Goal: Task Accomplishment & Management: Manage account settings

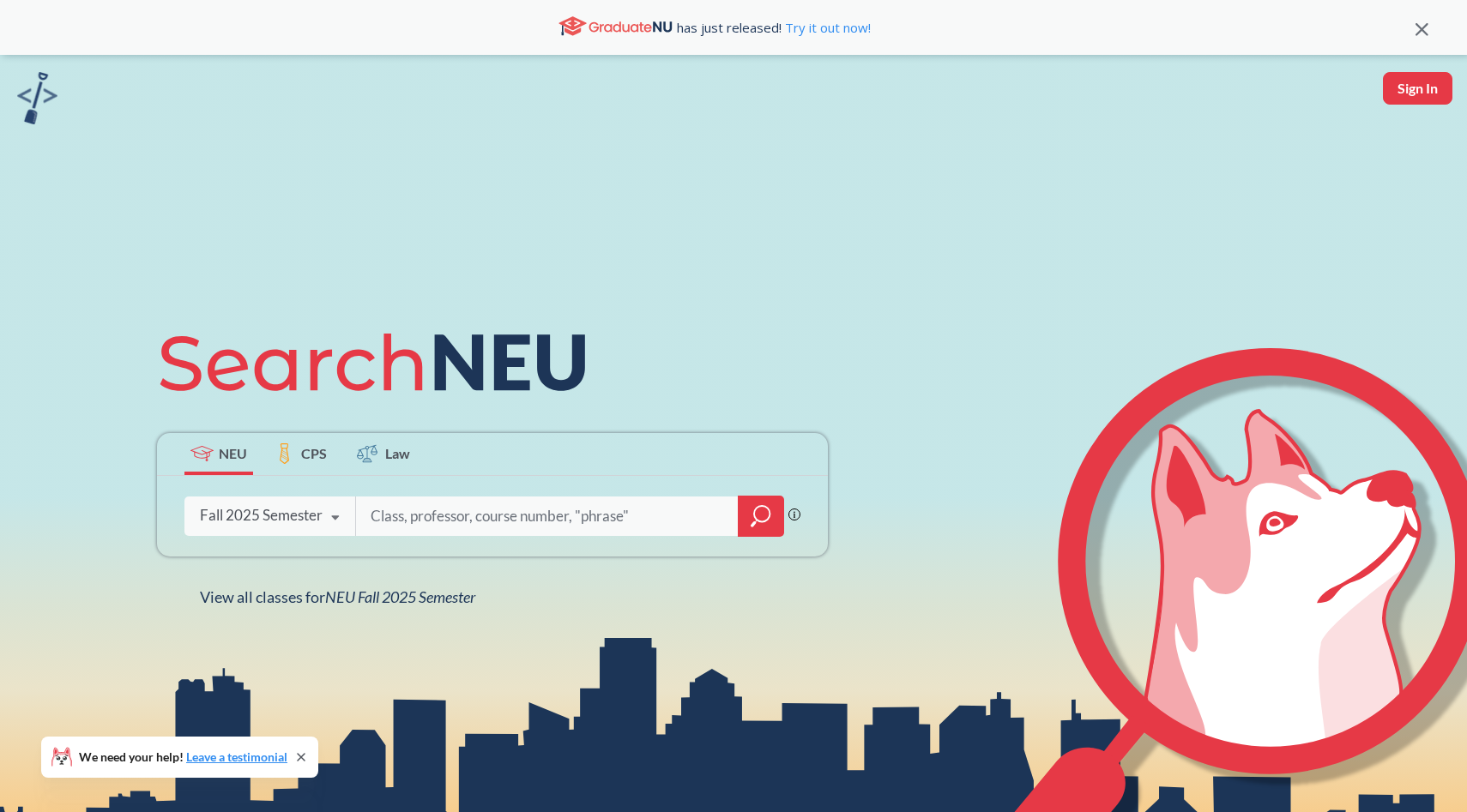
click at [1398, 88] on button "Sign In" at bounding box center [1417, 88] width 69 height 33
select select "US"
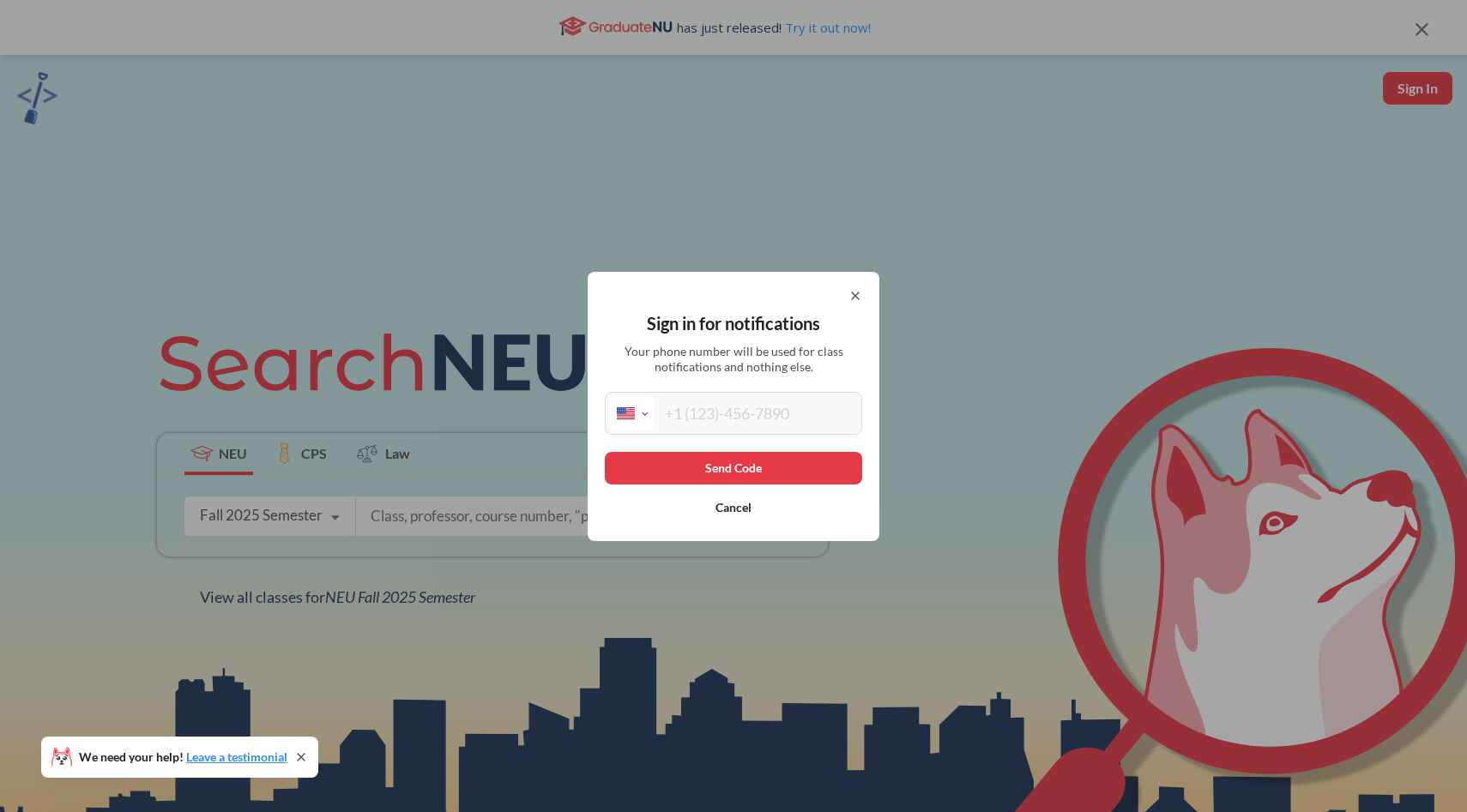
click at [745, 406] on input "tel" at bounding box center [757, 414] width 204 height 35
type input "(786) 303-7601"
click at [760, 456] on button "Send Code" at bounding box center [734, 468] width 257 height 33
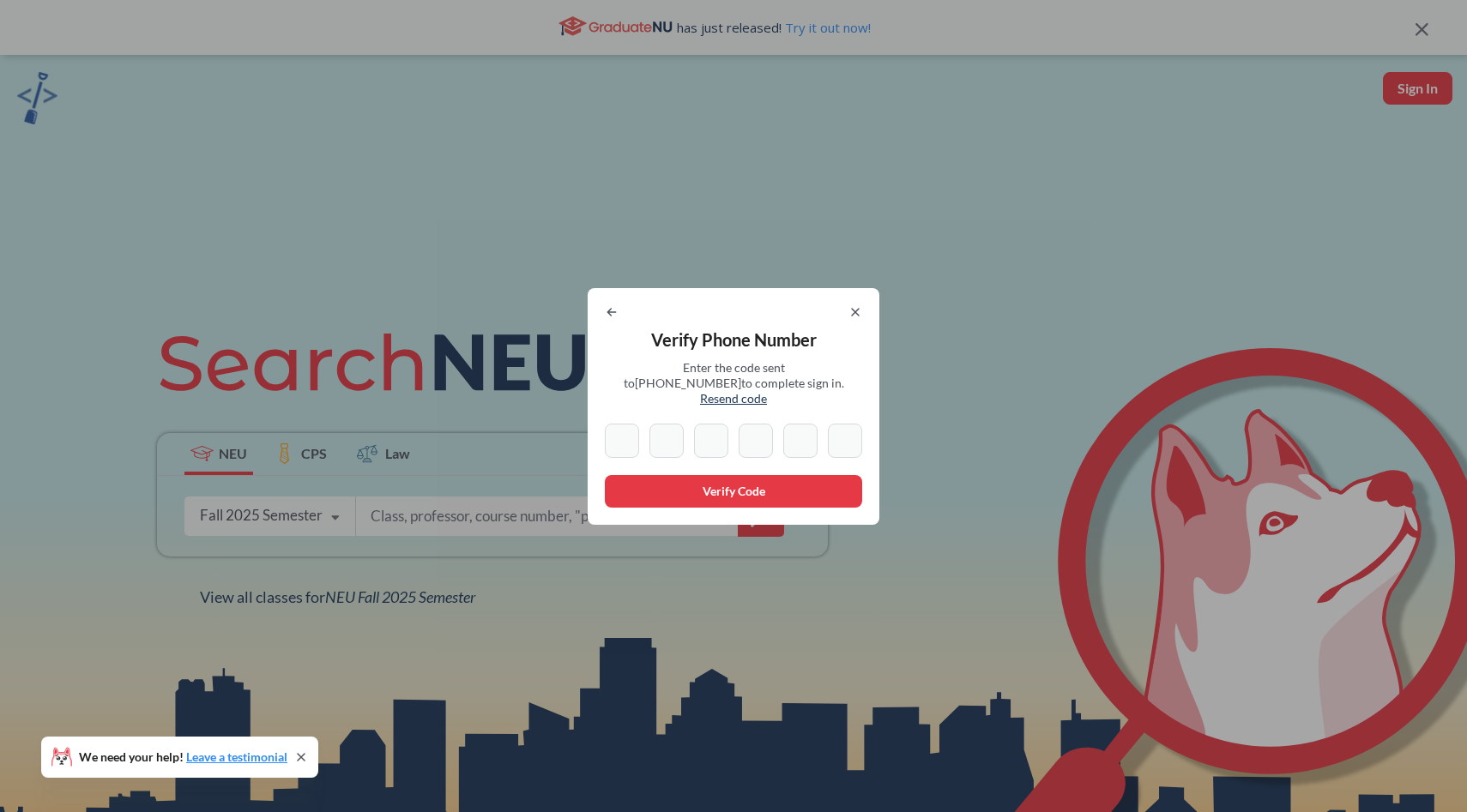
type input "8"
type input "4"
type input "3"
type input "4"
type input "7"
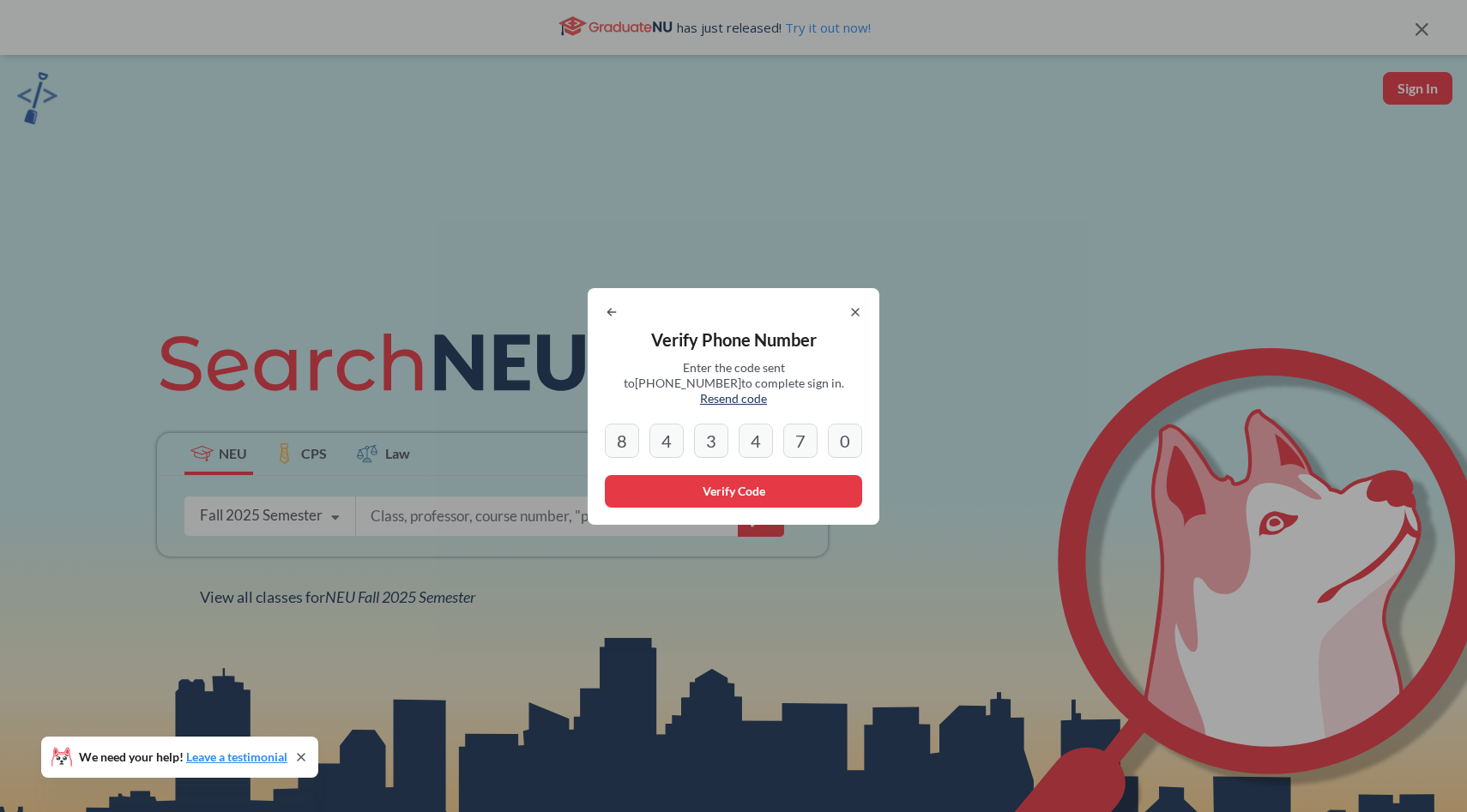
type input "0"
click at [645, 478] on button "Verify Code" at bounding box center [734, 491] width 257 height 33
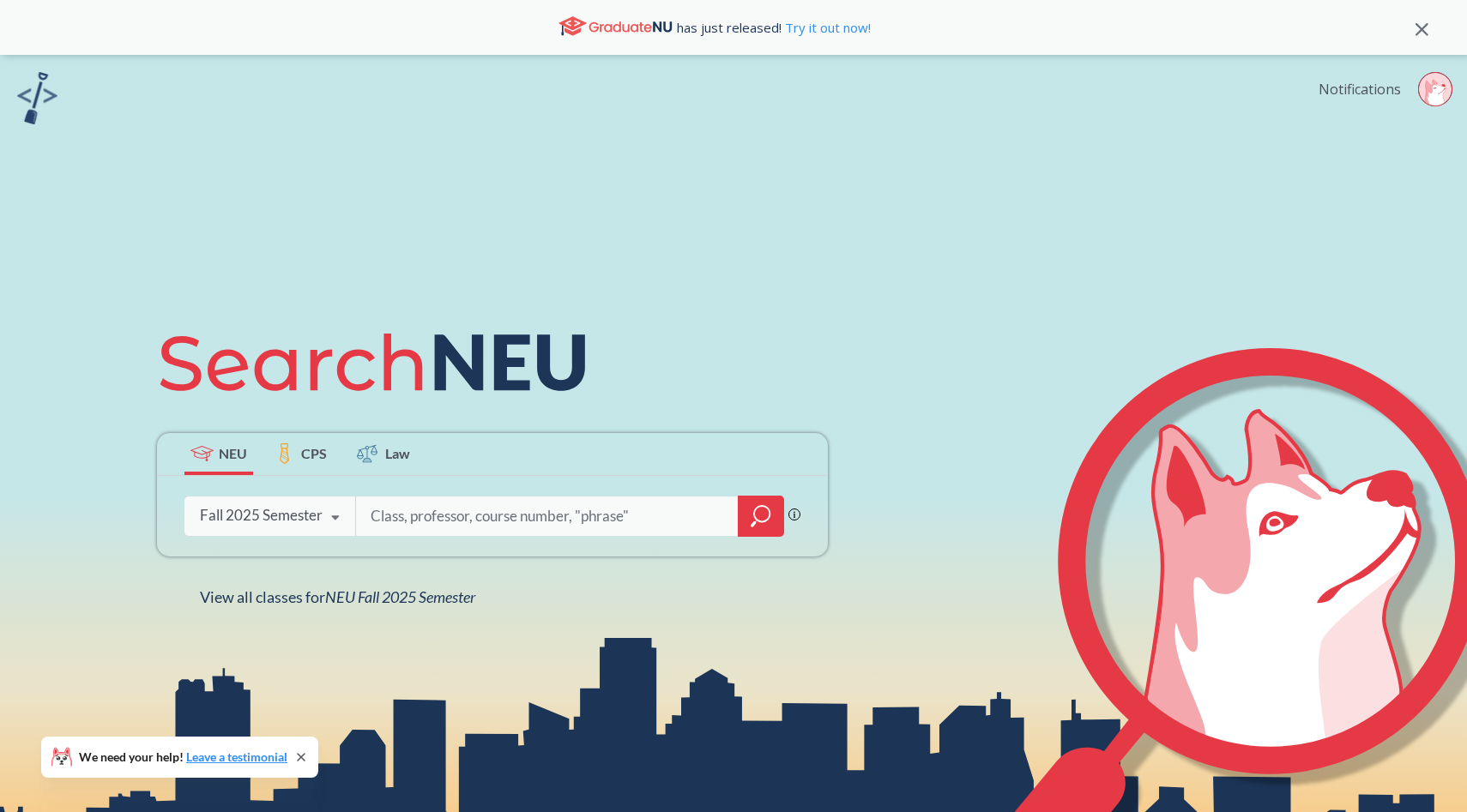
click at [1370, 95] on link "Notifications" at bounding box center [1359, 89] width 83 height 19
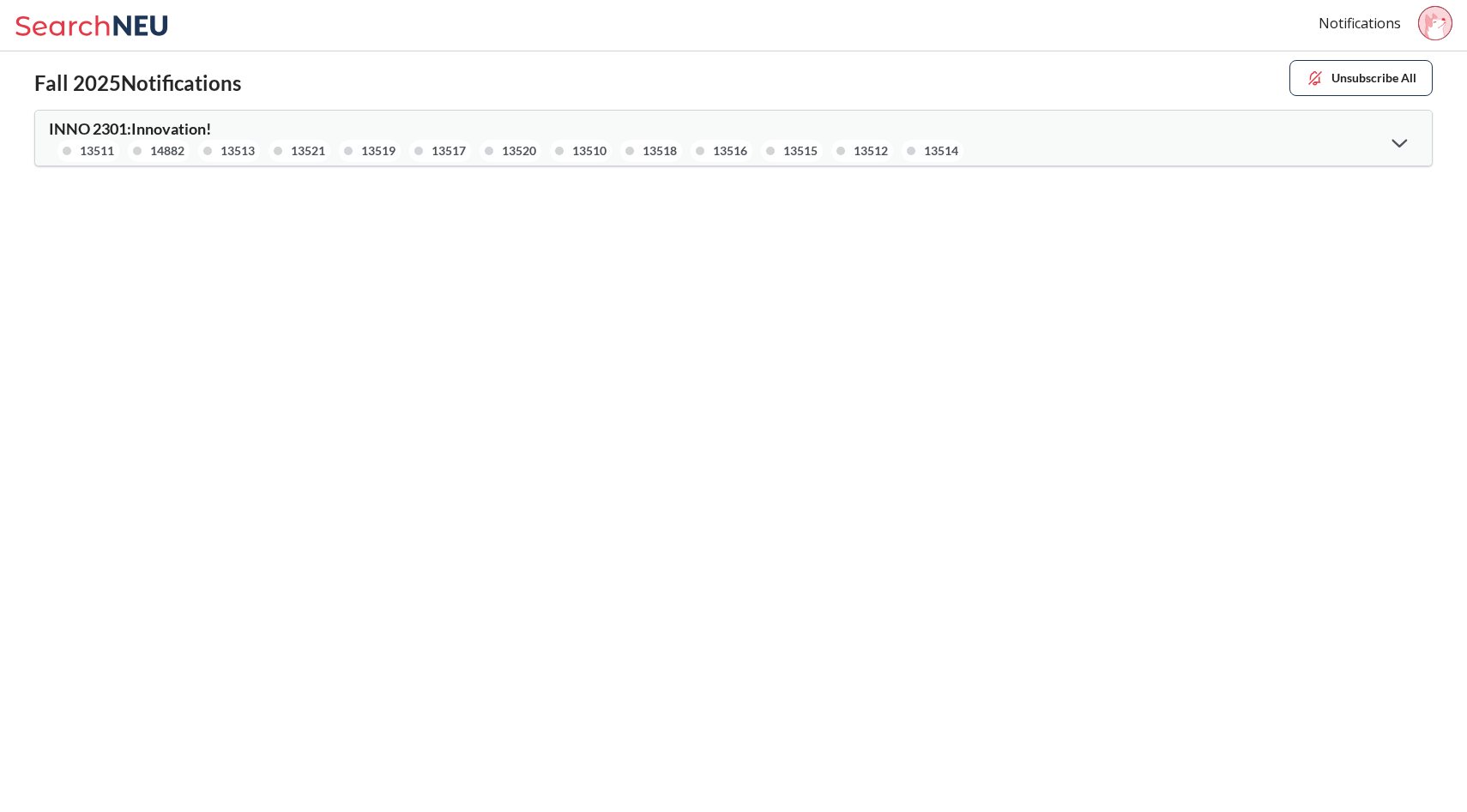
click at [535, 132] on div "INNO 2301 : Innovation! 13511 14882 13513 13521 13519 13517 13520 13510 13518 1…" at bounding box center [391, 141] width 685 height 41
click at [536, 142] on div "13520" at bounding box center [519, 151] width 35 height 19
click at [104, 16] on icon at bounding box center [94, 26] width 159 height 35
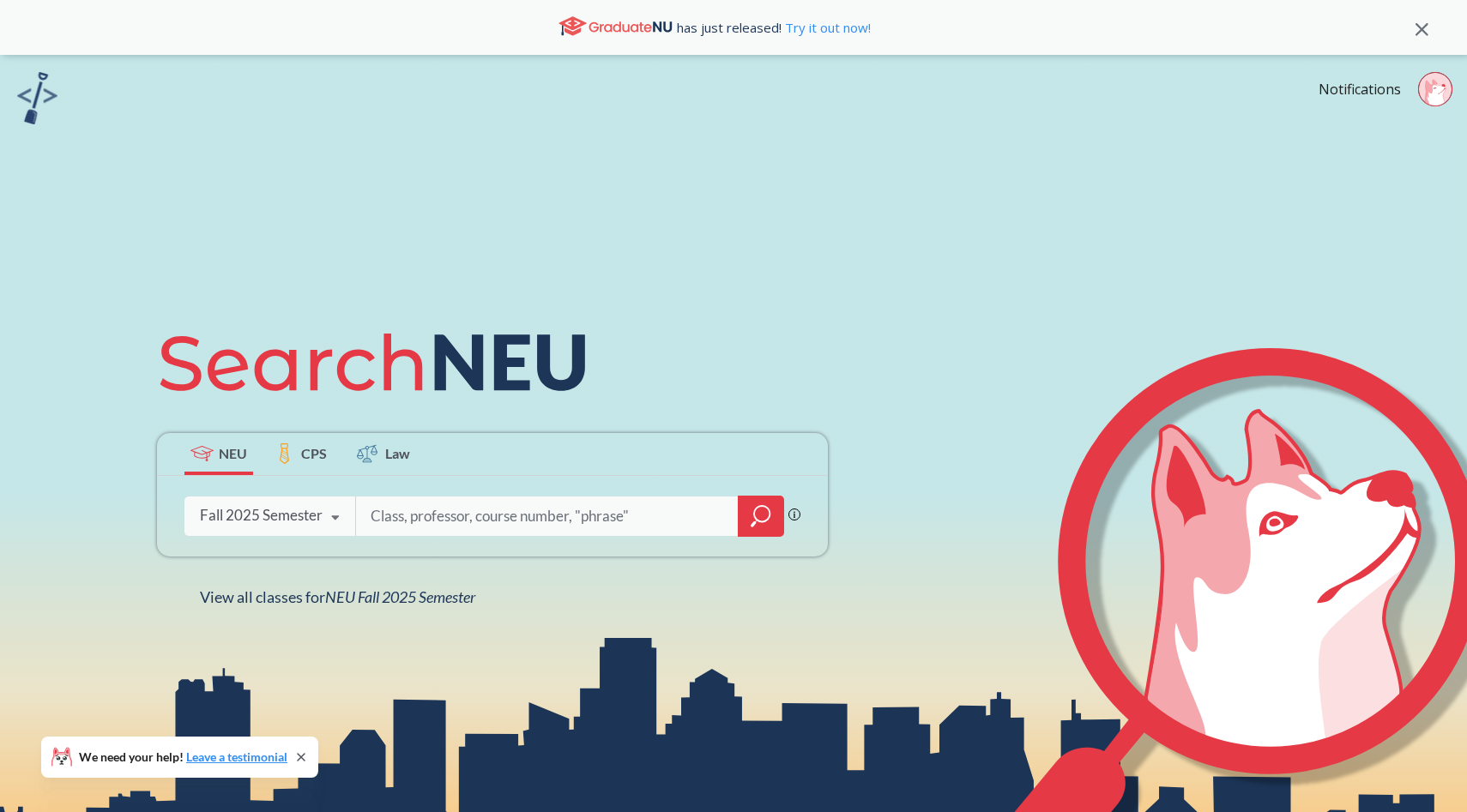
click at [407, 517] on input "search" at bounding box center [547, 516] width 357 height 36
type input "innovation 2301"
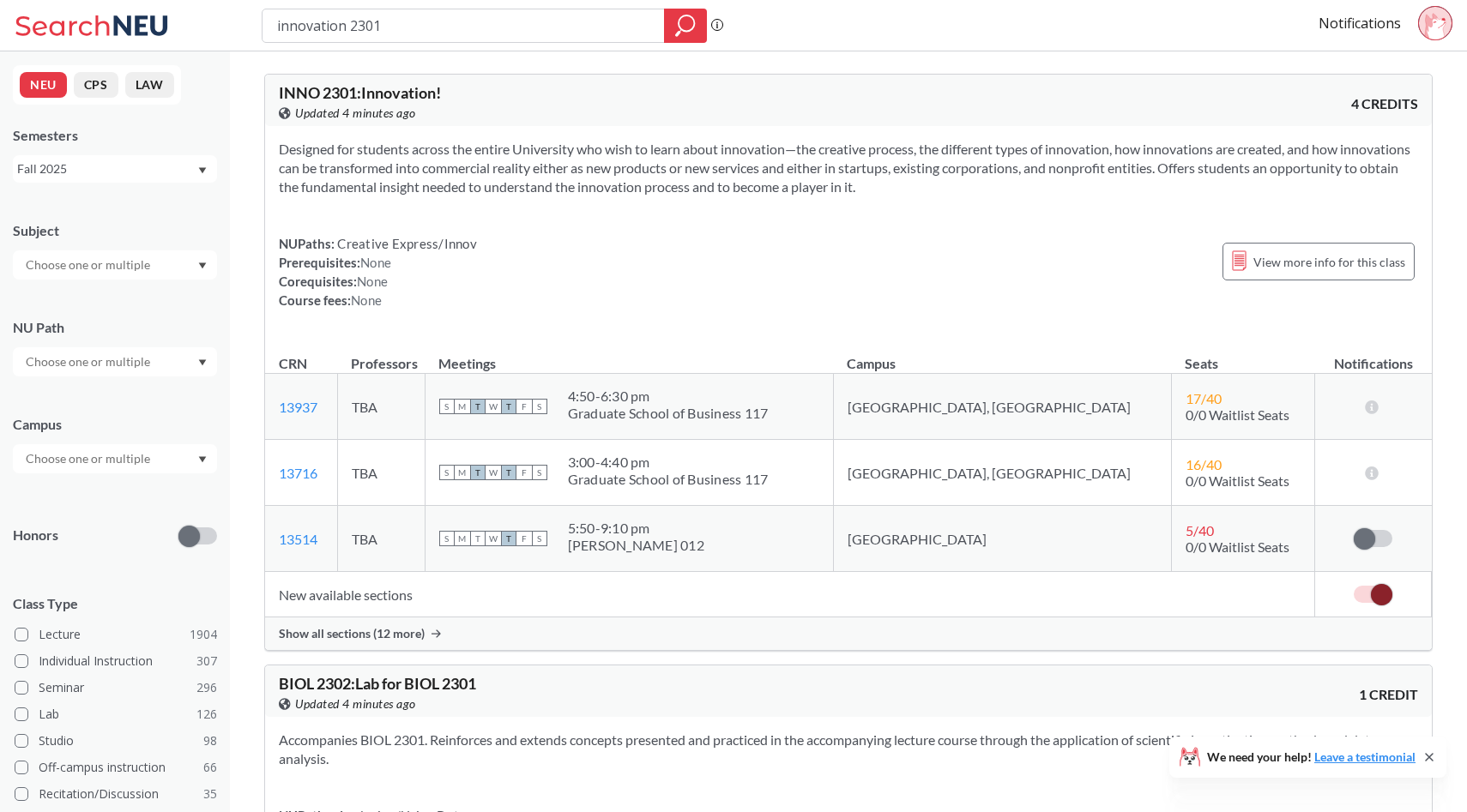
click at [349, 643] on div "Show all sections (12 more)" at bounding box center [848, 633] width 1166 height 33
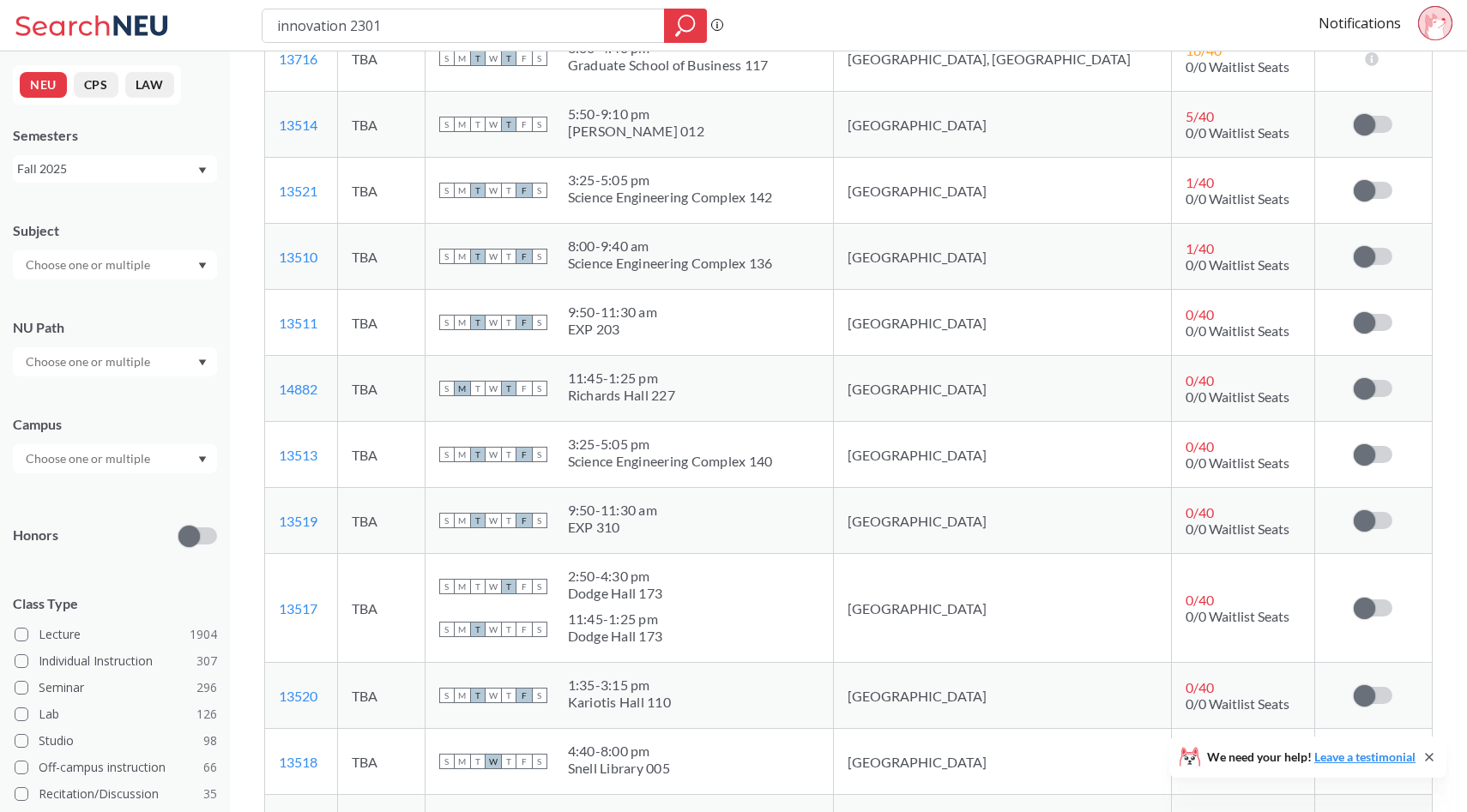
scroll to position [657, 0]
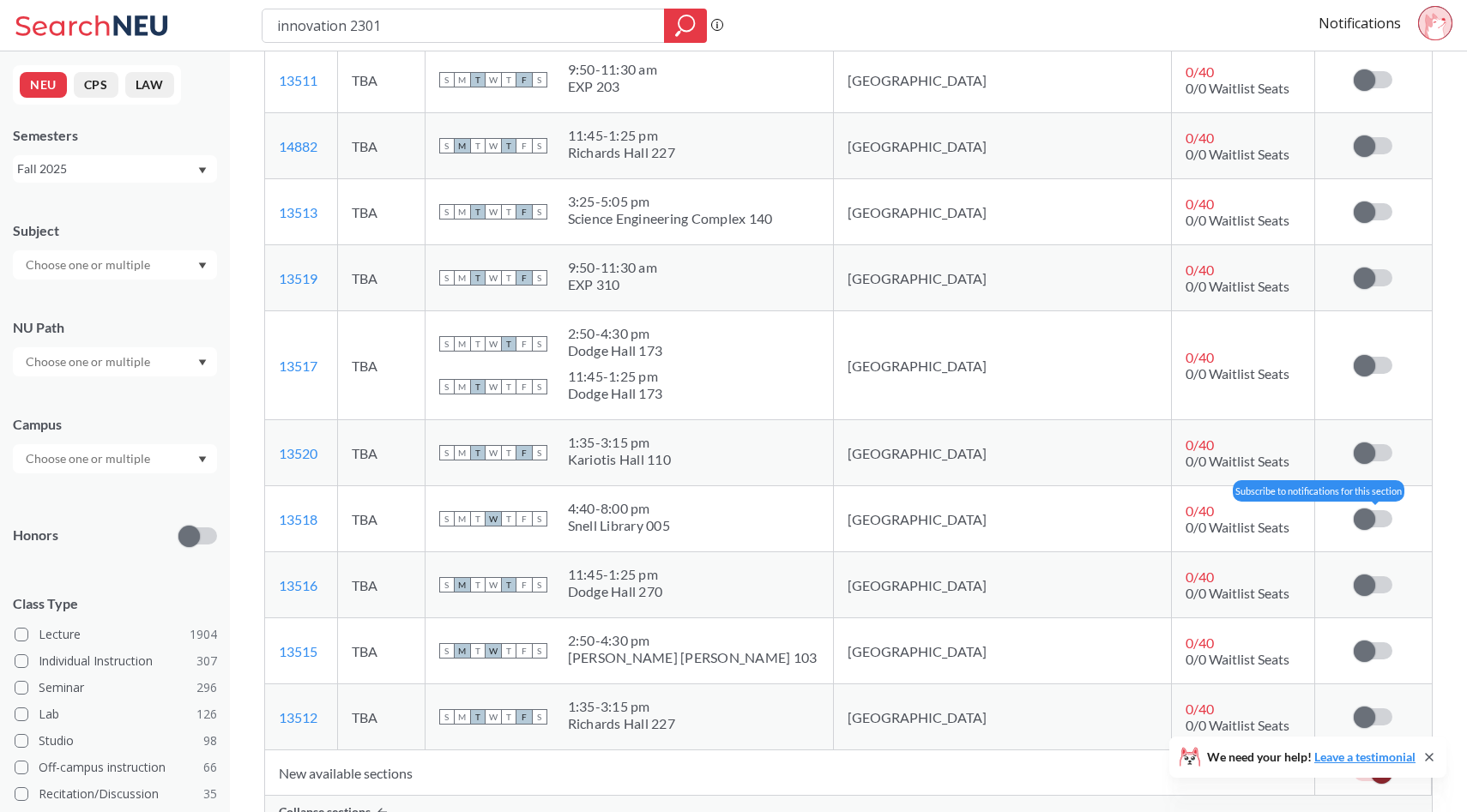
click at [1375, 518] on label at bounding box center [1373, 519] width 38 height 17
click at [1354, 511] on input "checkbox" at bounding box center [1354, 511] width 0 height 0
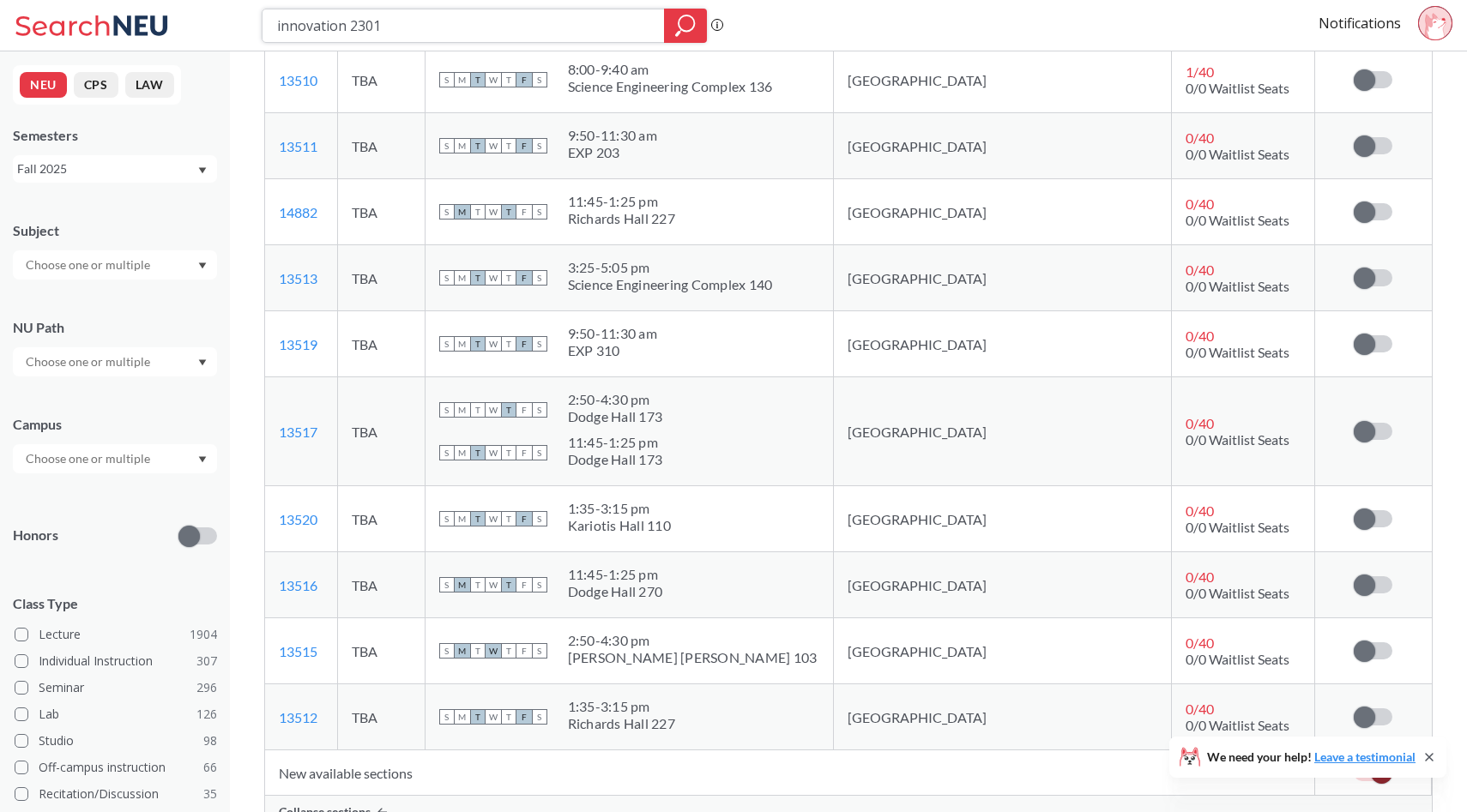
click at [493, 28] on input "innovation 2301" at bounding box center [464, 26] width 376 height 29
click at [377, 36] on input "search" at bounding box center [464, 26] width 376 height 29
type input "accounting 2301"
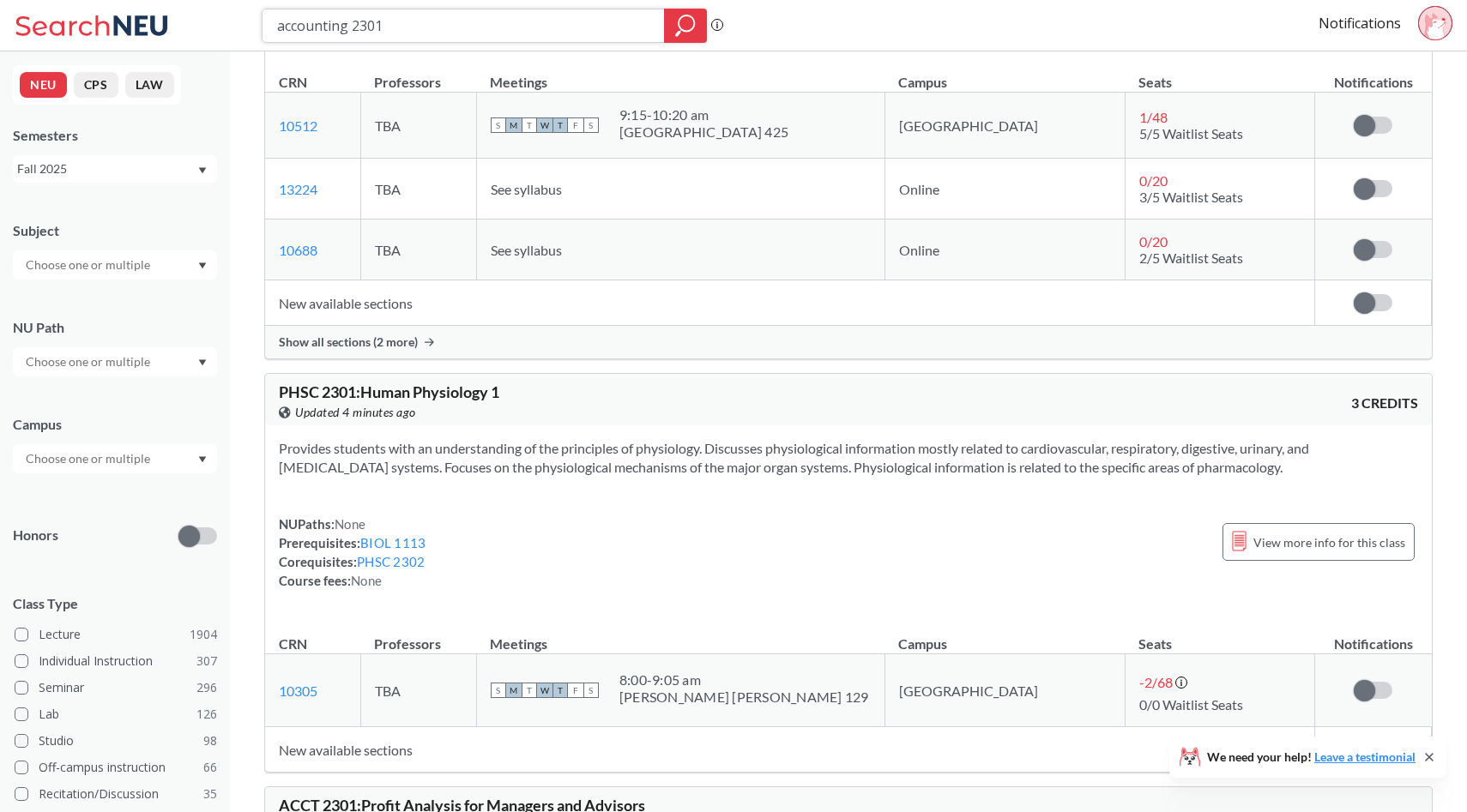
scroll to position [3949, 0]
type input "accounting"
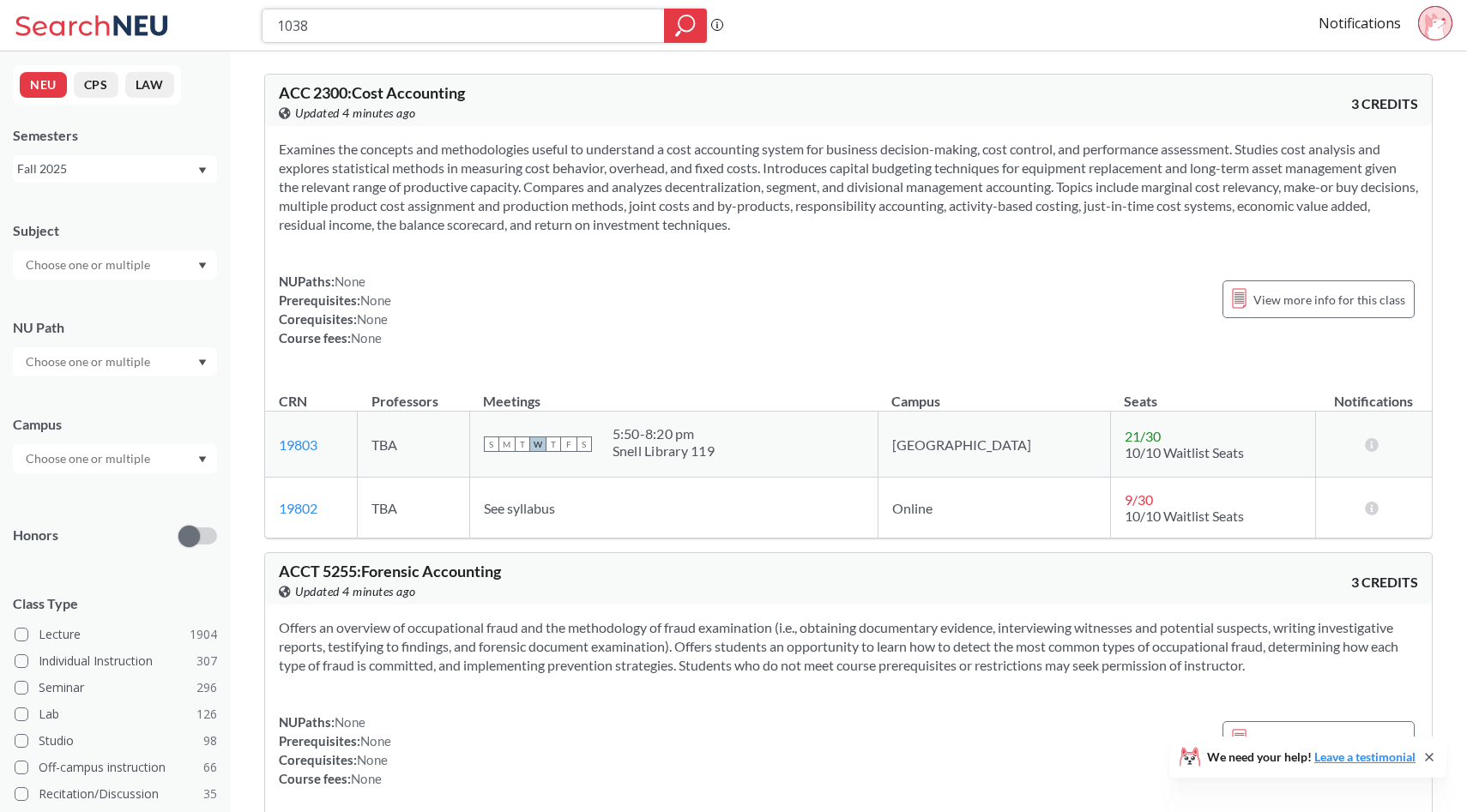
type input "10387"
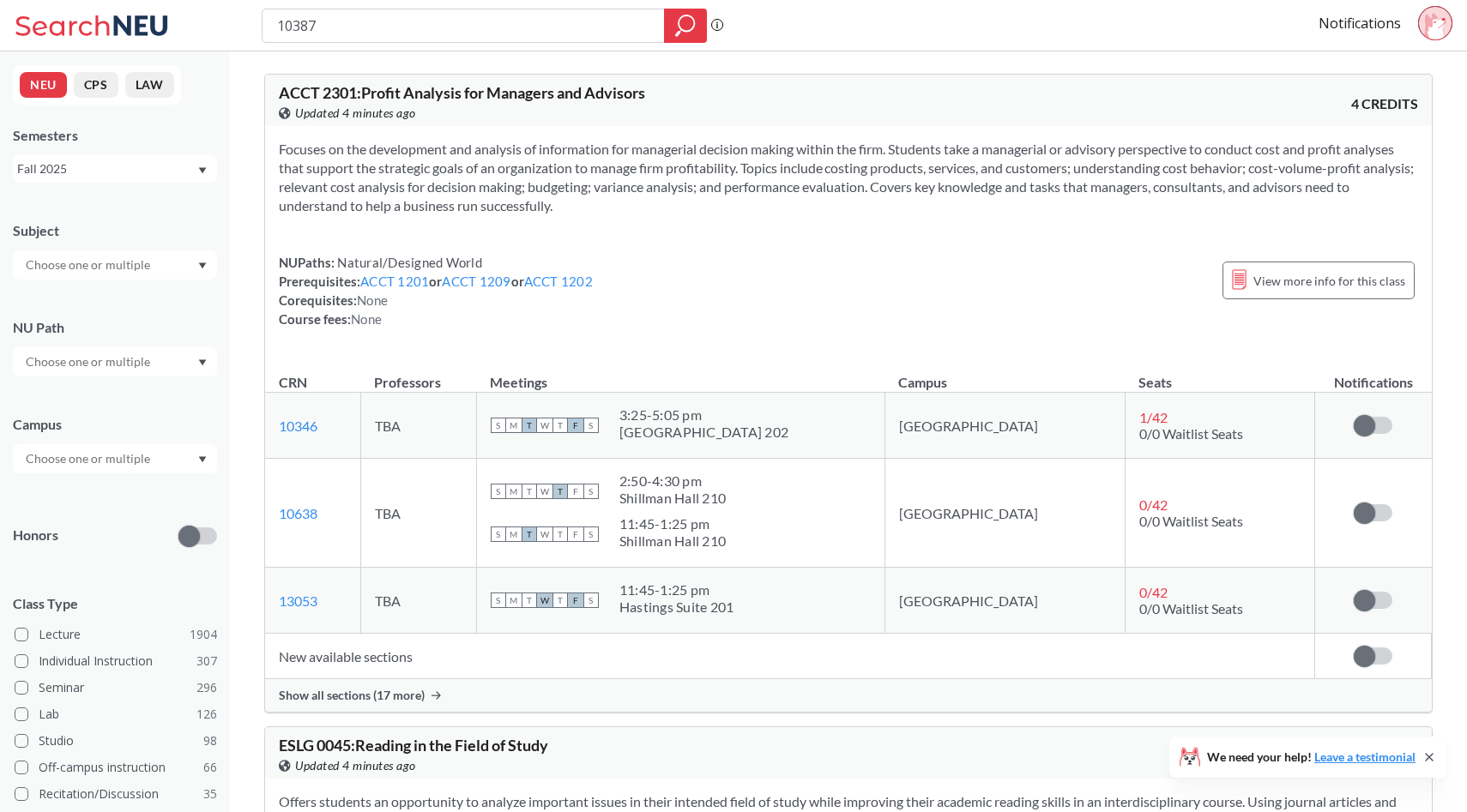
click at [390, 701] on span "Show all sections (17 more)" at bounding box center [351, 695] width 146 height 15
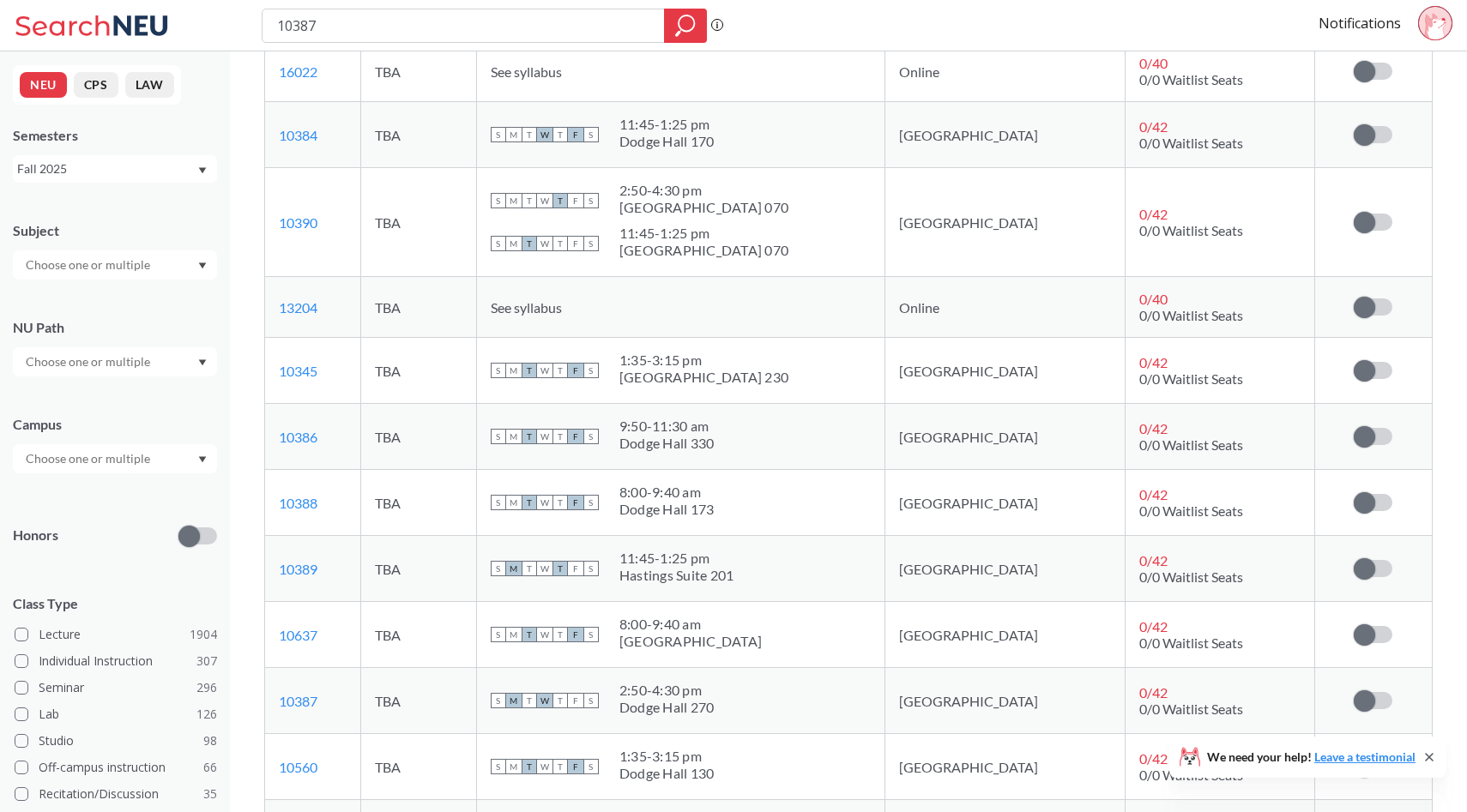
scroll to position [665, 0]
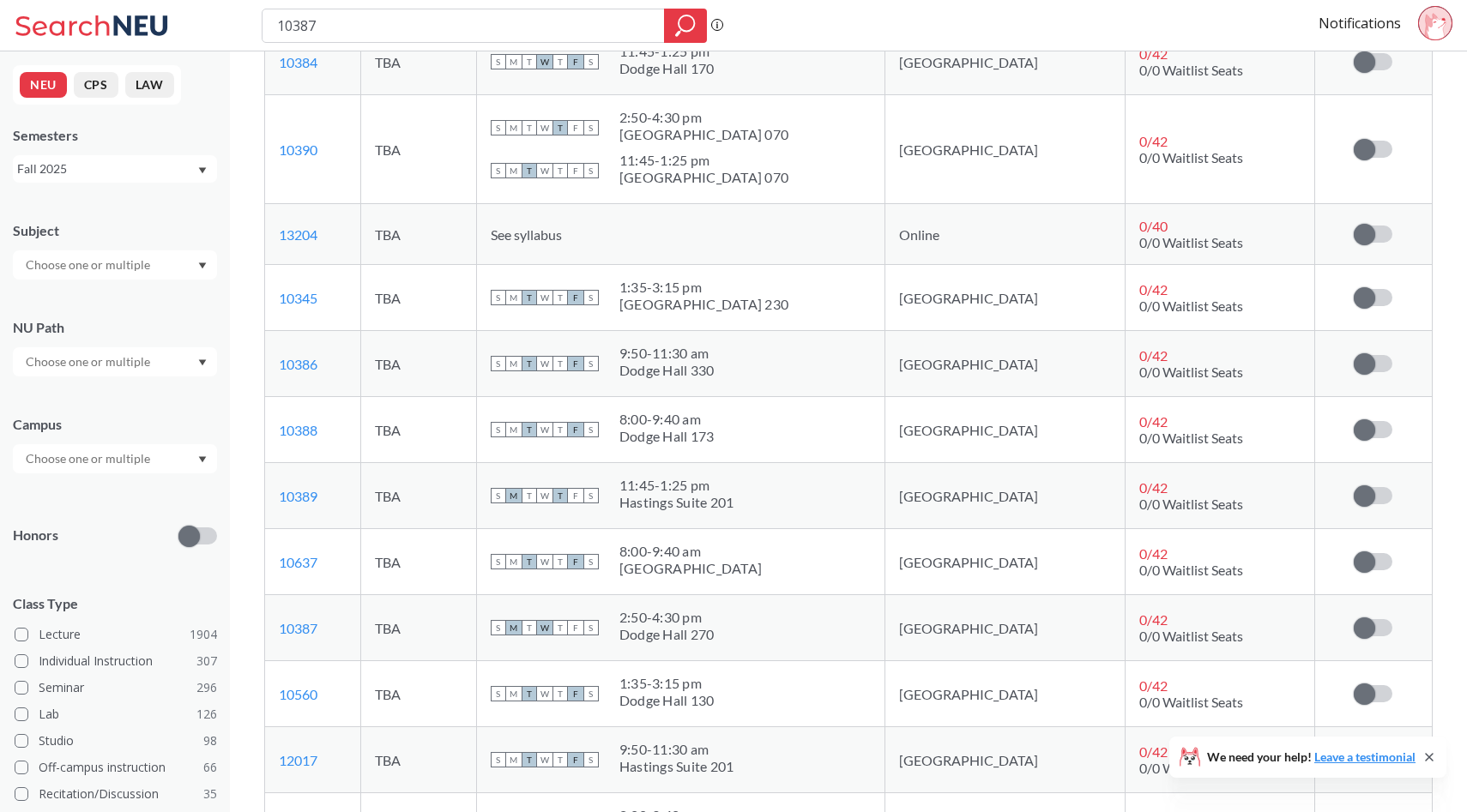
click at [1372, 617] on td "Subscribe to notifications for this section" at bounding box center [1372, 628] width 116 height 66
click at [1371, 621] on span at bounding box center [1364, 628] width 21 height 21
click at [1354, 619] on input "checkbox" at bounding box center [1354, 619] width 0 height 0
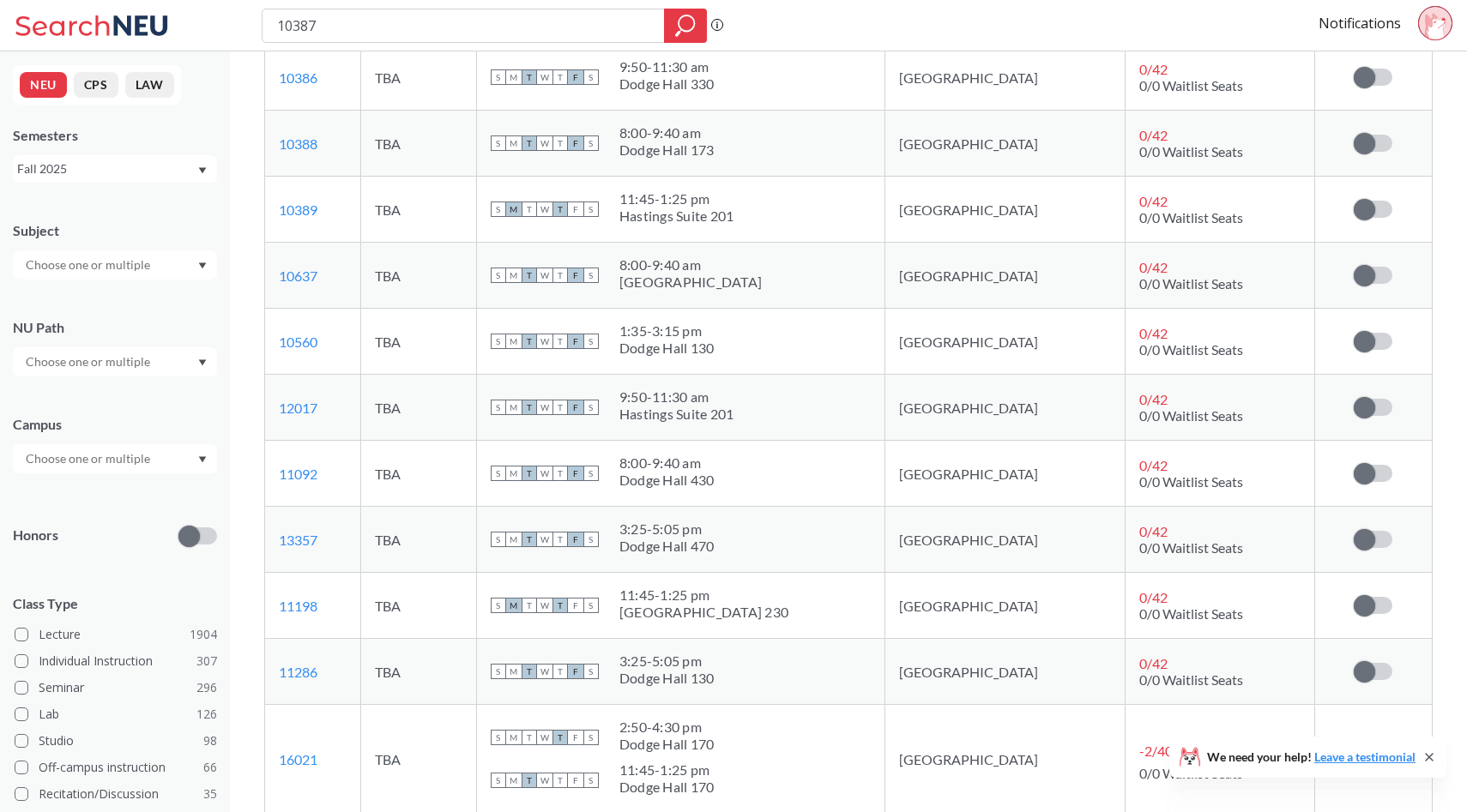
scroll to position [1048, 0]
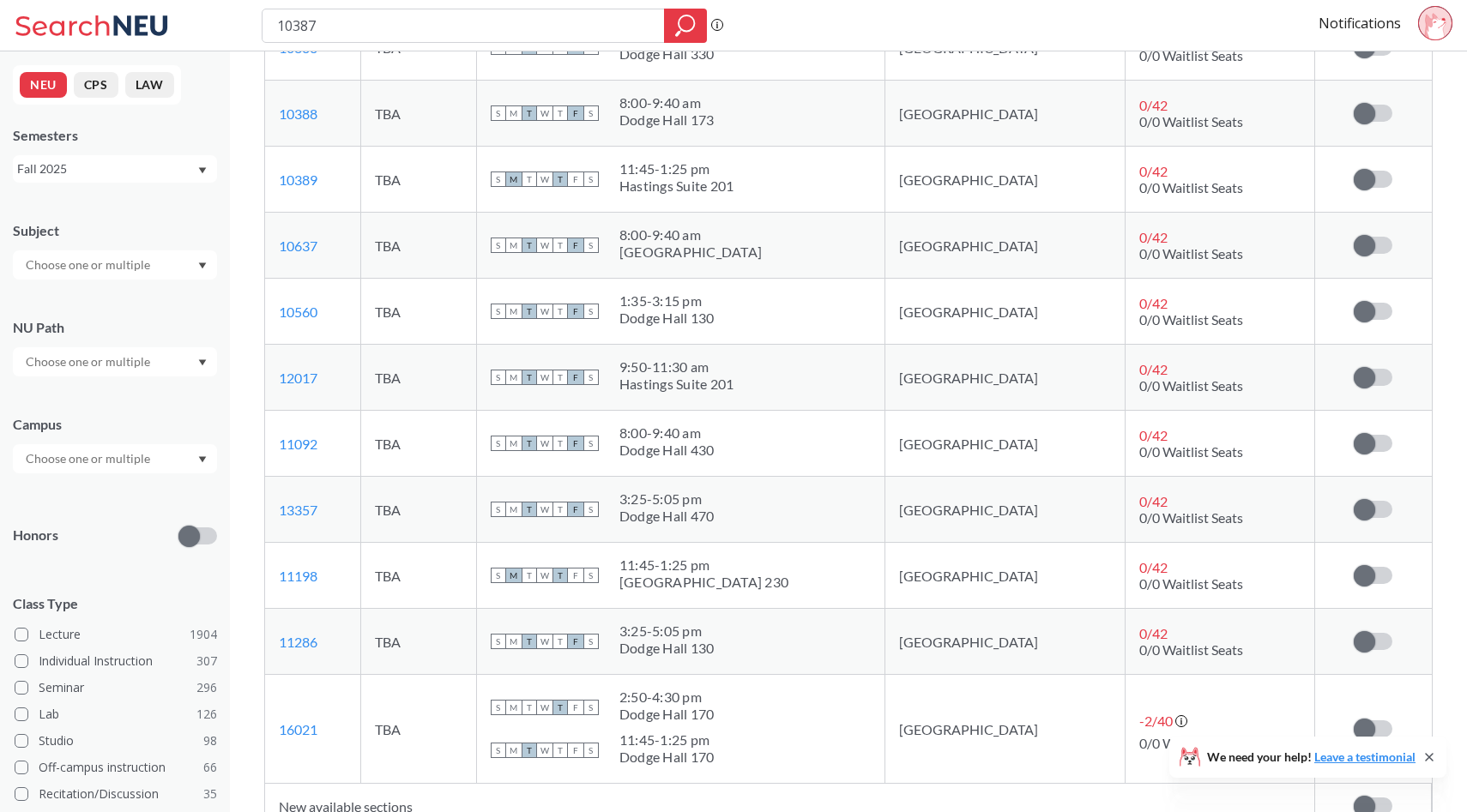
click at [1351, 566] on div "Subscribe to notifications for this section" at bounding box center [1373, 575] width 88 height 17
click at [1361, 569] on span at bounding box center [1364, 576] width 21 height 21
click at [1354, 566] on input "checkbox" at bounding box center [1354, 566] width 0 height 0
